Goal: Navigation & Orientation: Find specific page/section

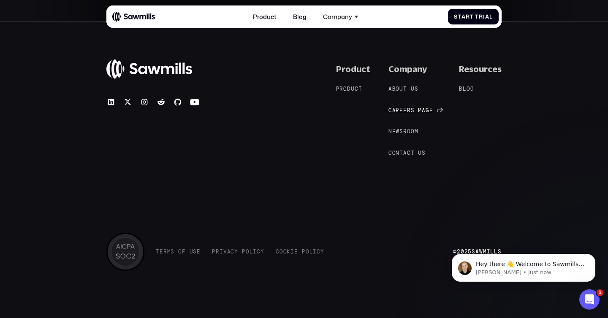
click at [403, 109] on span "e" at bounding box center [401, 111] width 4 height 6
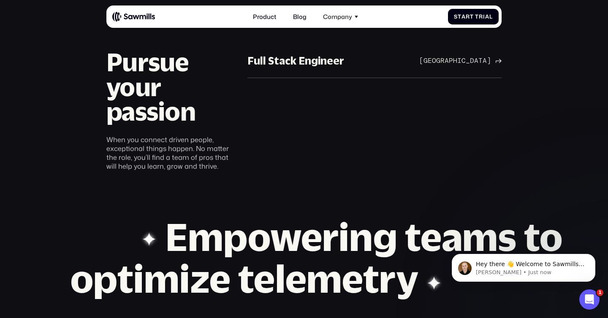
scroll to position [520, 0]
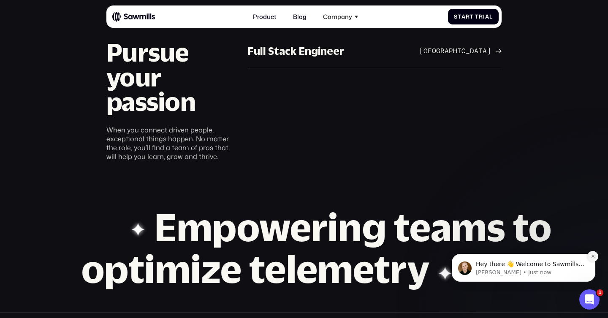
click at [594, 254] on icon "Dismiss notification" at bounding box center [593, 256] width 5 height 5
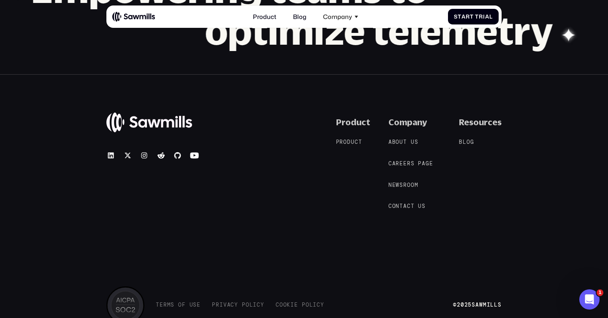
scroll to position [0, 0]
